Goal: Task Accomplishment & Management: Manage account settings

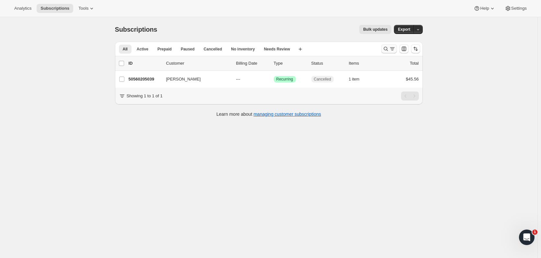
click at [386, 49] on icon "Search and filter results" at bounding box center [385, 49] width 6 height 6
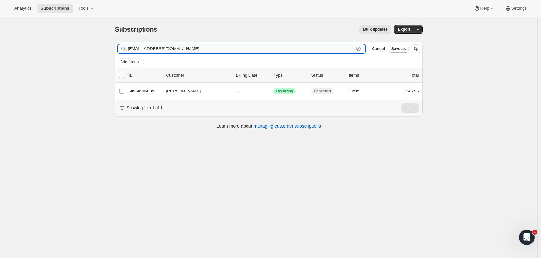
click at [150, 47] on input "[EMAIL_ADDRESS][DOMAIN_NAME]" at bounding box center [241, 48] width 226 height 9
paste input "[EMAIL_ADDRESS][DOMAIN_NAME]"
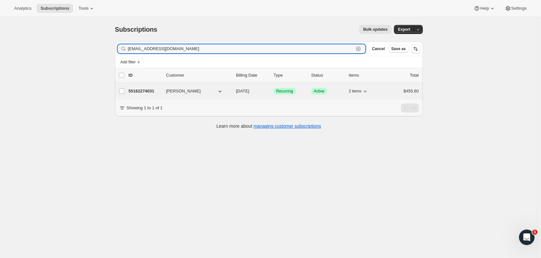
type input "[EMAIL_ADDRESS][DOMAIN_NAME]"
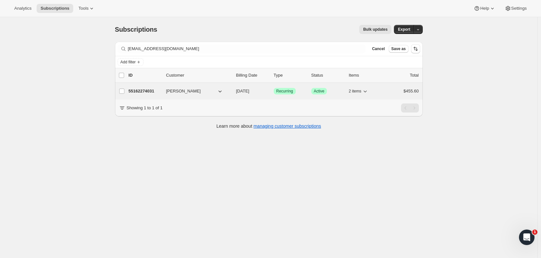
click at [178, 90] on span "[PERSON_NAME]" at bounding box center [183, 91] width 35 height 6
click at [151, 89] on p "55162274031" at bounding box center [145, 91] width 32 height 6
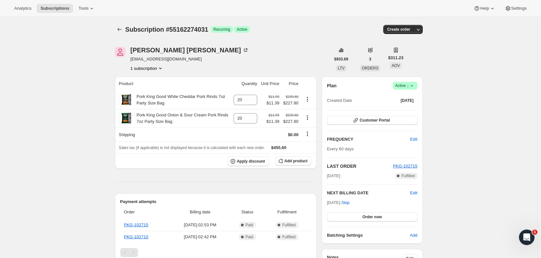
click at [408, 86] on span "|" at bounding box center [407, 85] width 1 height 5
click at [406, 109] on span "Cancel subscription" at bounding box center [407, 109] width 37 height 5
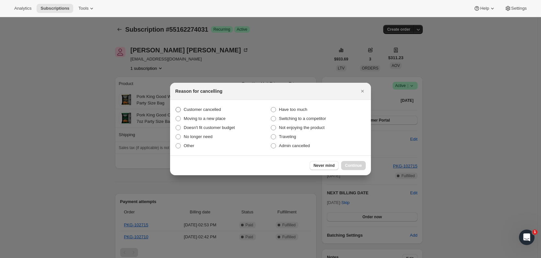
click at [212, 109] on span "Customer cancelled" at bounding box center [202, 109] width 37 height 5
click at [176, 108] on input "Customer cancelled" at bounding box center [176, 107] width 0 height 0
radio input "true"
click at [351, 165] on span "Continue" at bounding box center [353, 165] width 17 height 5
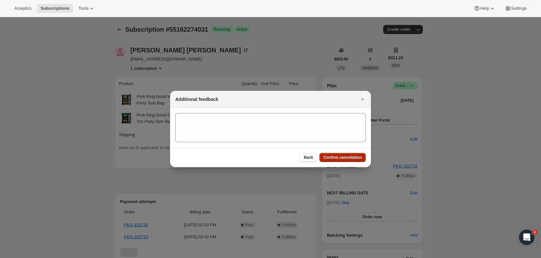
click at [344, 160] on span "Confirm cancellation" at bounding box center [342, 157] width 39 height 5
